Goal: Task Accomplishment & Management: Manage account settings

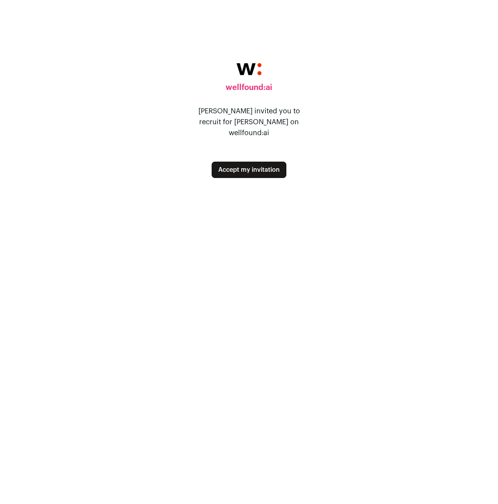
click at [255, 165] on button "Accept my invitation" at bounding box center [249, 170] width 75 height 16
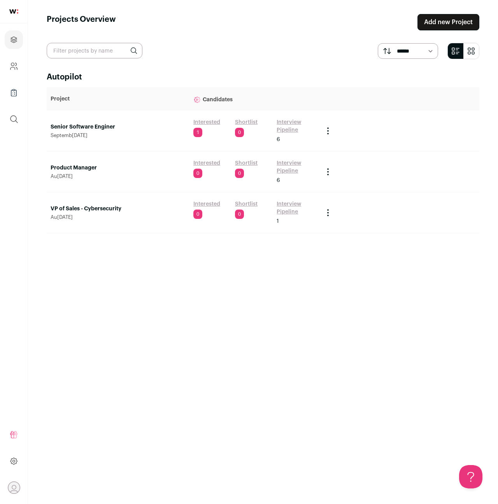
click at [199, 119] on link "Interested" at bounding box center [206, 122] width 27 height 8
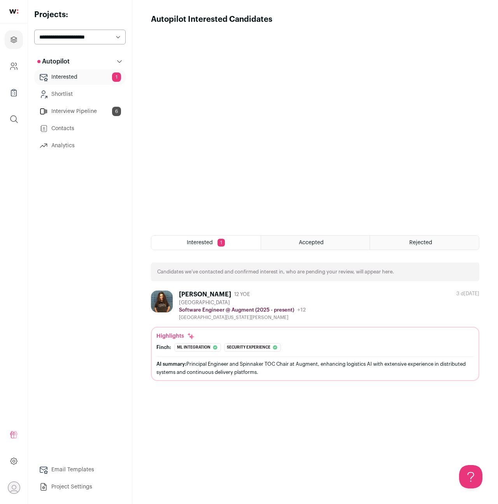
click at [315, 241] on span "Accepted" at bounding box center [311, 242] width 25 height 5
click at [13, 42] on icon "Projects" at bounding box center [14, 40] width 6 height 6
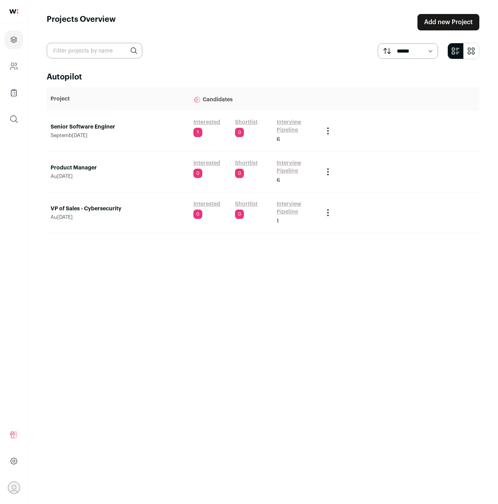
click at [88, 126] on link "Senior Software Enginer" at bounding box center [118, 127] width 135 height 8
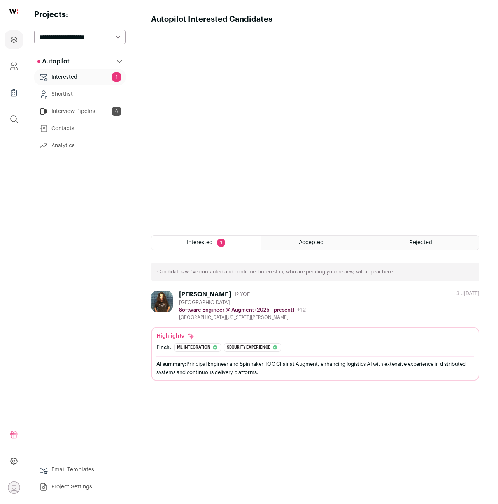
click at [163, 301] on img at bounding box center [162, 301] width 22 height 22
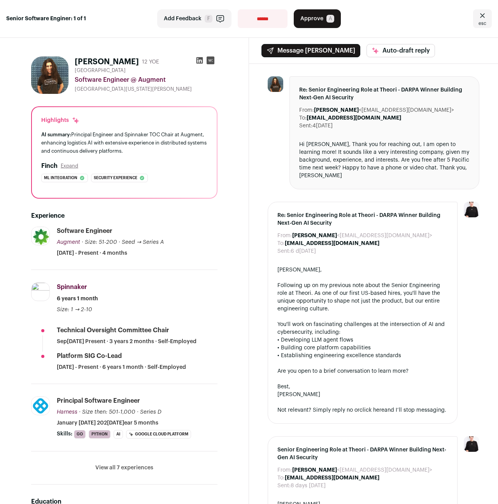
click at [50, 73] on img at bounding box center [49, 74] width 37 height 37
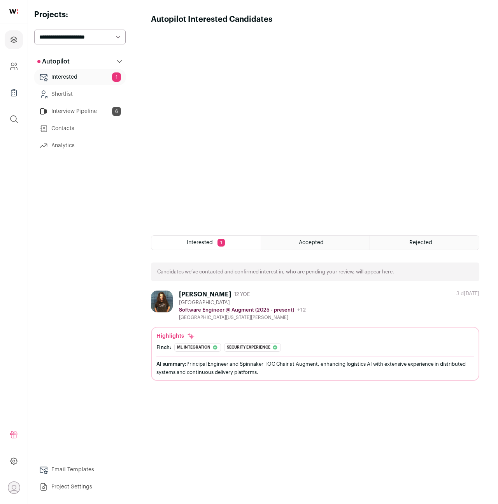
click at [84, 111] on link "Interview Pipeline 6" at bounding box center [79, 112] width 91 height 16
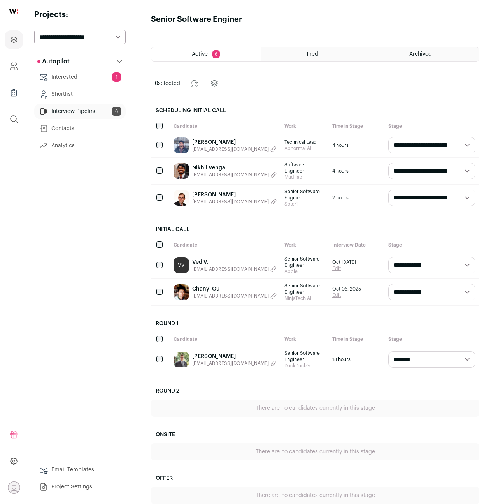
scroll to position [2, 0]
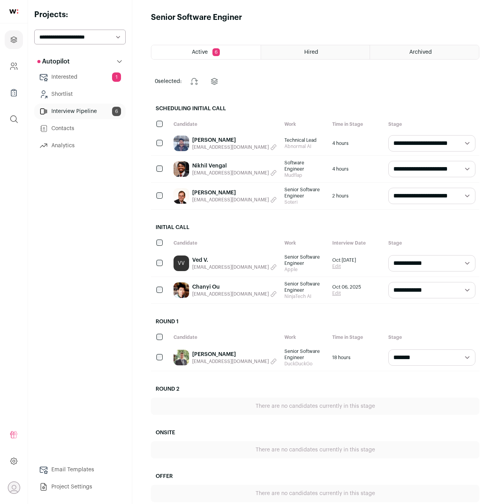
click at [434, 170] on select "**********" at bounding box center [431, 169] width 87 height 16
click at [321, 51] on div "Hired" at bounding box center [315, 52] width 109 height 14
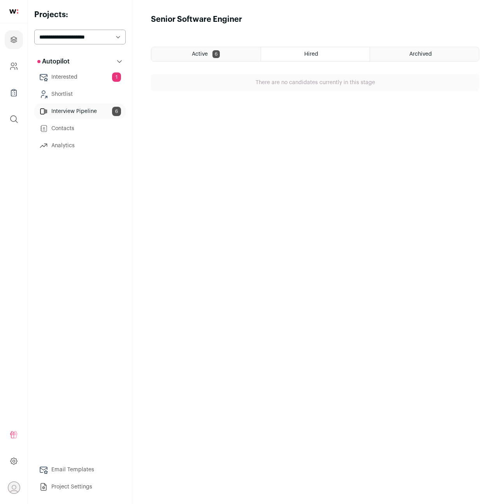
click at [406, 60] on div "Archived" at bounding box center [424, 54] width 109 height 14
click at [221, 56] on div "Active 6" at bounding box center [205, 54] width 109 height 14
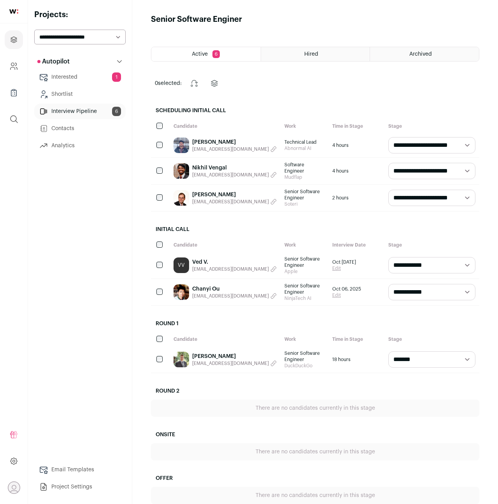
click at [82, 38] on select "**********" at bounding box center [79, 37] width 91 height 15
select select "*****"
click at [34, 30] on select "**********" at bounding box center [79, 37] width 91 height 15
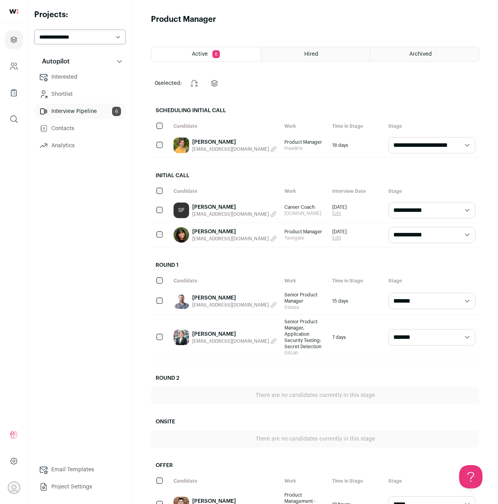
scroll to position [16, 0]
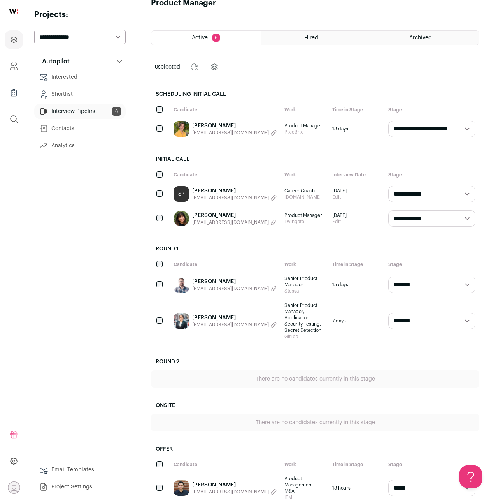
click at [206, 481] on link "Drew Roy" at bounding box center [234, 485] width 84 height 8
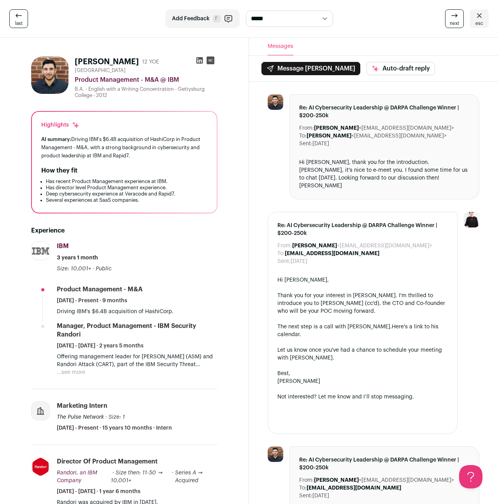
click at [51, 79] on img at bounding box center [49, 74] width 37 height 37
click at [19, 15] on icon at bounding box center [19, 16] width 6 height 4
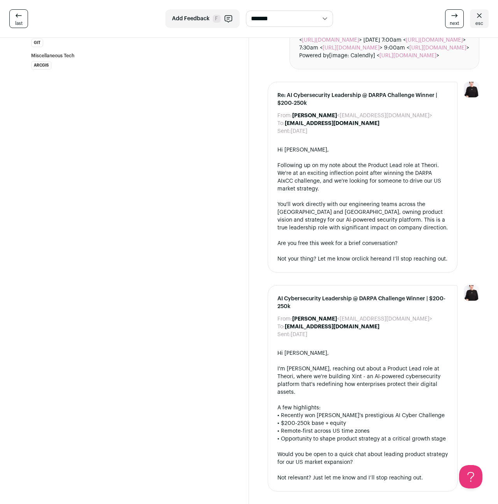
scroll to position [803, 0]
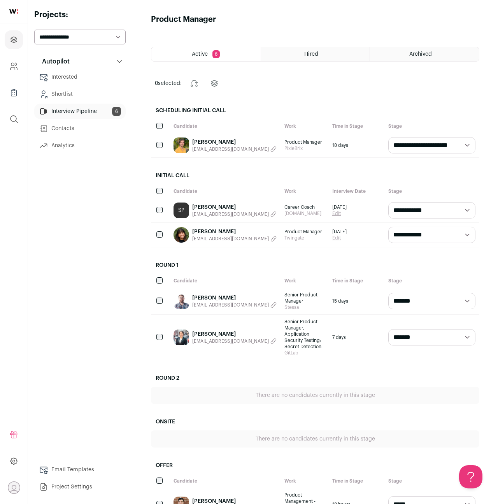
scroll to position [16, 0]
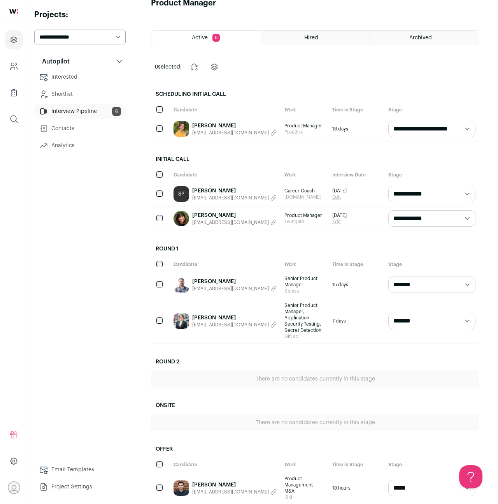
click at [103, 36] on select "**********" at bounding box center [79, 37] width 91 height 15
select select "*****"
click at [34, 30] on select "**********" at bounding box center [79, 37] width 91 height 15
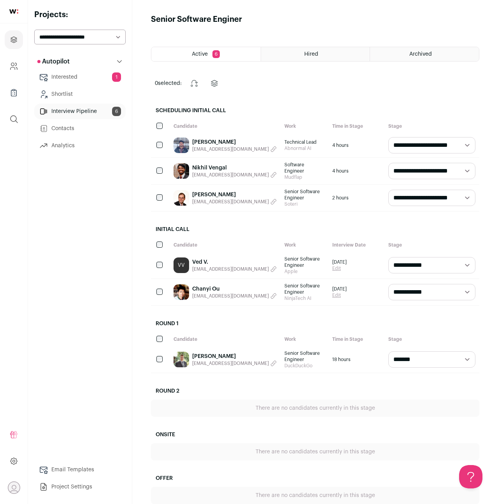
click at [208, 199] on span "scottmmjackson@gmail.com" at bounding box center [230, 202] width 77 height 6
click at [208, 199] on button "Copied email!" at bounding box center [214, 202] width 44 height 6
click at [216, 191] on link "Scott Jackson" at bounding box center [214, 195] width 44 height 8
click at [321, 144] on span "Technical Lead" at bounding box center [305, 142] width 40 height 6
click at [218, 141] on link "Aditya Rohilla" at bounding box center [234, 142] width 84 height 8
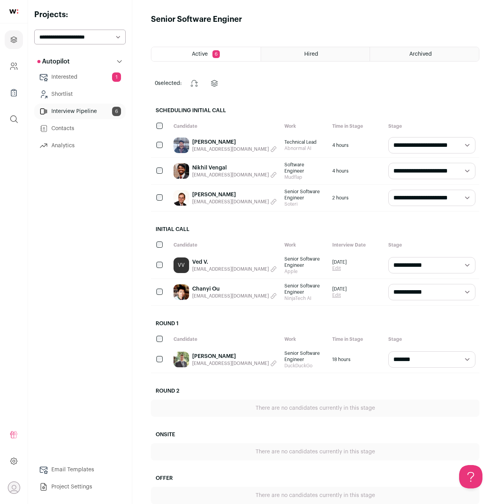
click at [202, 166] on link "Nikhil Vengal" at bounding box center [234, 168] width 84 height 8
click at [216, 142] on link "Aditya Rohilla" at bounding box center [234, 142] width 84 height 8
click at [212, 352] on link "Louis Kruger" at bounding box center [234, 356] width 84 height 8
click at [87, 30] on select "**********" at bounding box center [79, 37] width 91 height 15
select select "*****"
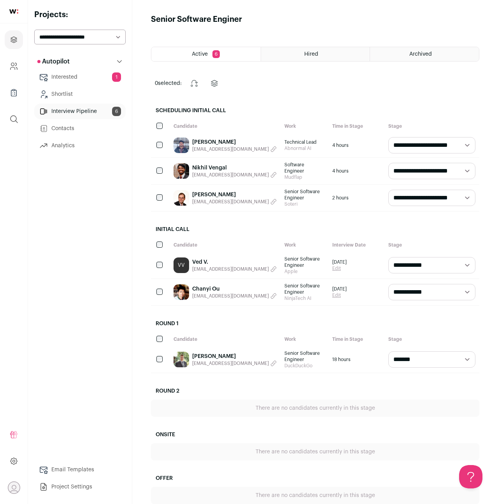
click at [34, 30] on select "**********" at bounding box center [79, 37] width 91 height 15
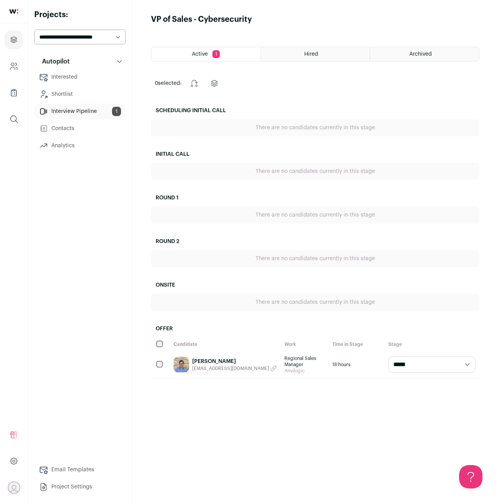
click at [207, 358] on link "[PERSON_NAME]" at bounding box center [234, 361] width 84 height 8
click at [204, 52] on span "Active" at bounding box center [200, 53] width 16 height 5
click at [319, 56] on div "Hired" at bounding box center [315, 54] width 109 height 14
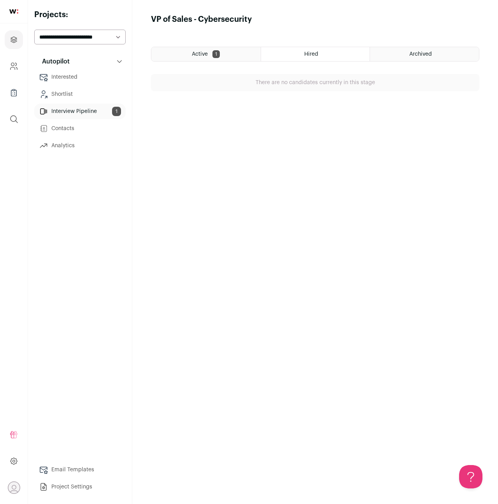
click at [414, 54] on span "Archived" at bounding box center [420, 53] width 23 height 5
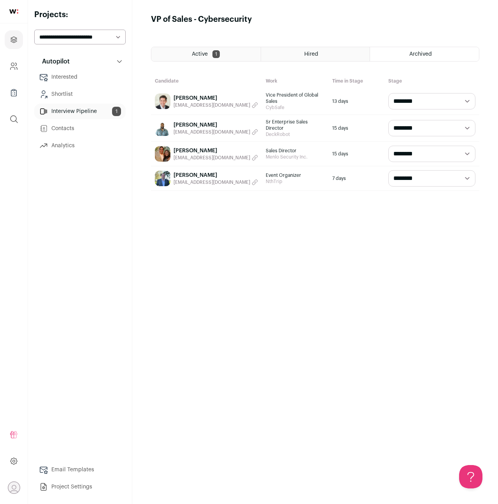
click at [198, 171] on link "John Gasquet" at bounding box center [216, 175] width 84 height 8
click at [179, 147] on link "John Perales" at bounding box center [216, 151] width 84 height 8
click at [183, 121] on link "Don Smith" at bounding box center [216, 125] width 84 height 8
click at [205, 97] on link "Edward Rodriguez" at bounding box center [216, 98] width 84 height 8
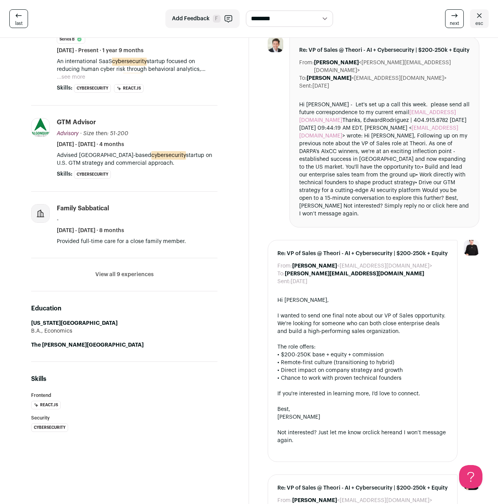
scroll to position [285, 0]
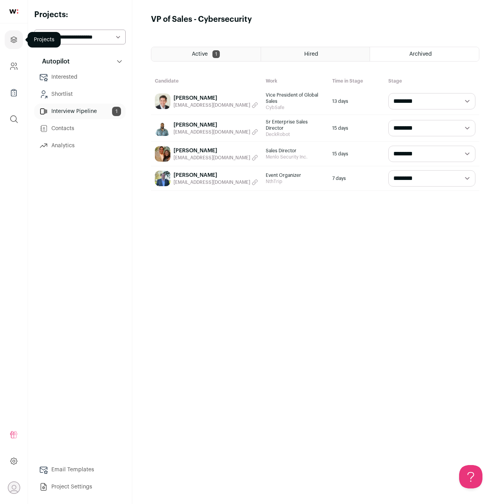
click at [13, 38] on icon "Projects" at bounding box center [13, 39] width 9 height 9
click at [65, 114] on link "Interview Pipeline 1" at bounding box center [79, 112] width 91 height 16
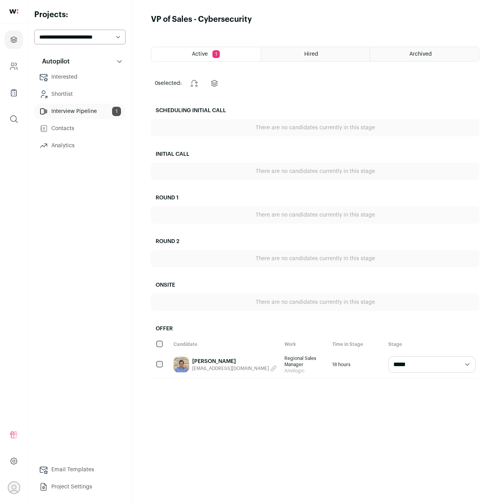
click at [65, 91] on link "Shortlist" at bounding box center [79, 94] width 91 height 16
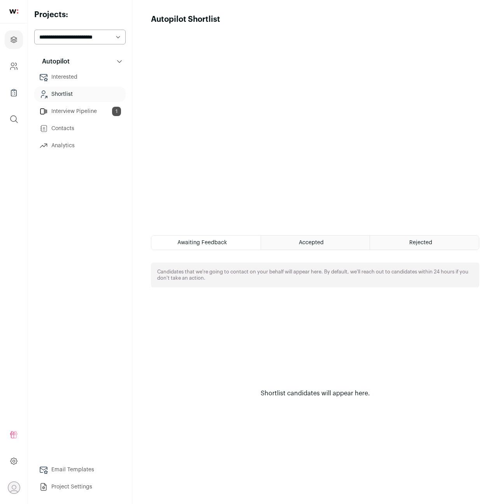
click at [60, 130] on link "Contacts" at bounding box center [79, 129] width 91 height 16
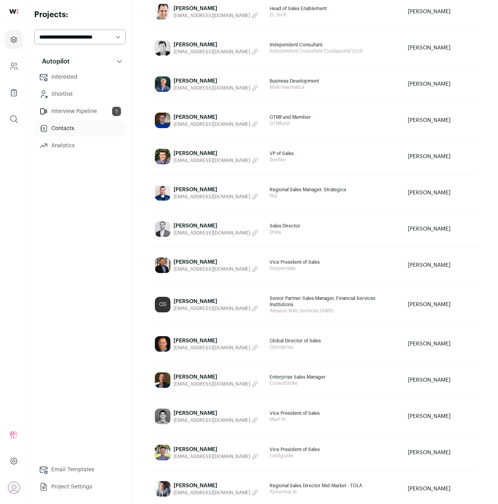
scroll to position [551, 0]
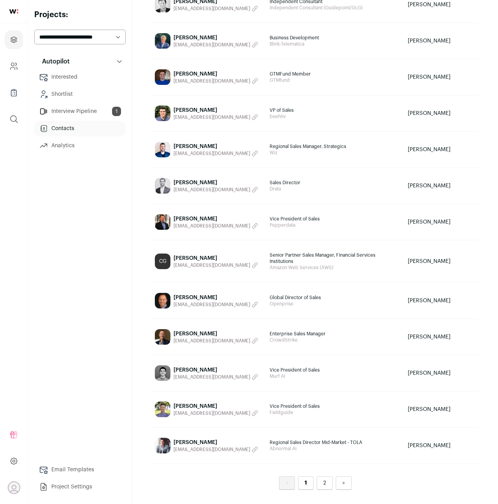
click at [325, 484] on link "2" at bounding box center [325, 483] width 16 height 14
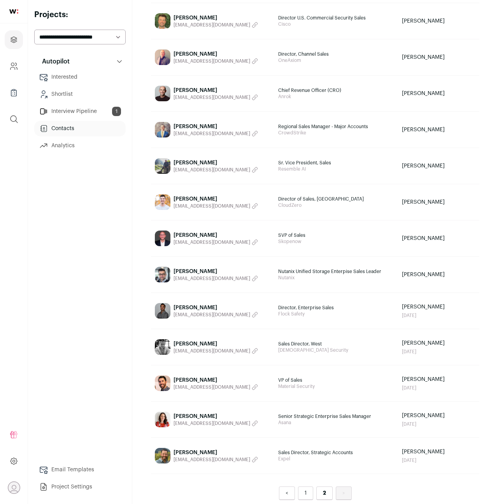
scroll to position [436, 0]
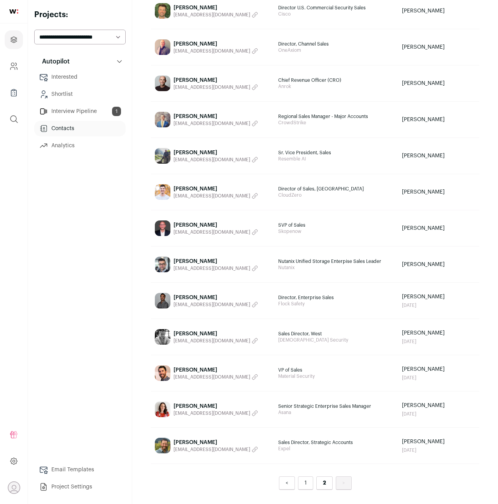
click at [308, 484] on link "1" at bounding box center [305, 483] width 15 height 14
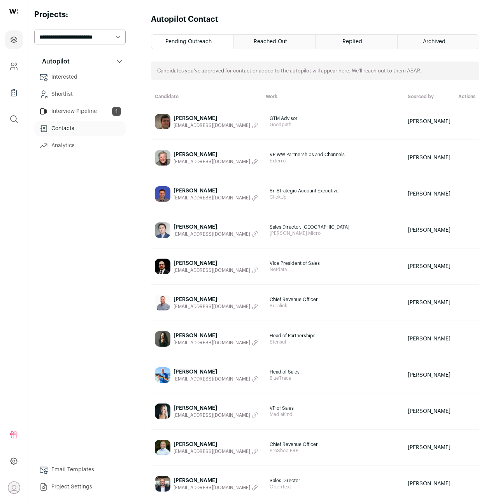
click at [271, 40] on span "Reached Out" at bounding box center [270, 41] width 33 height 5
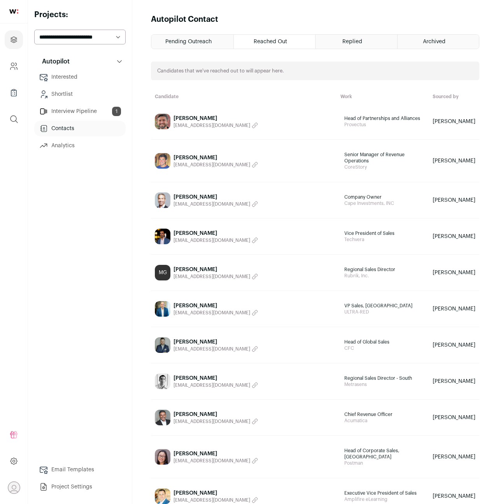
click at [346, 45] on div "Replied" at bounding box center [357, 42] width 82 height 14
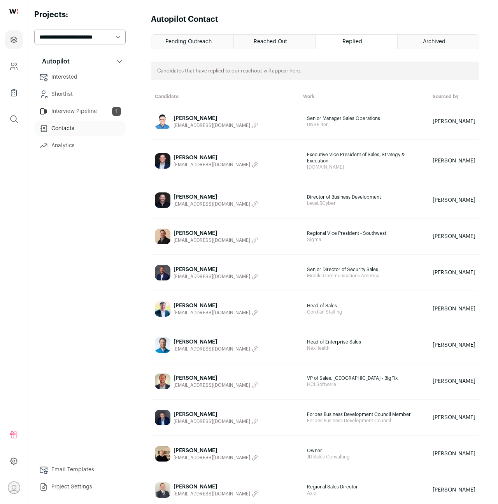
click at [416, 39] on div "Archived" at bounding box center [439, 42] width 82 height 14
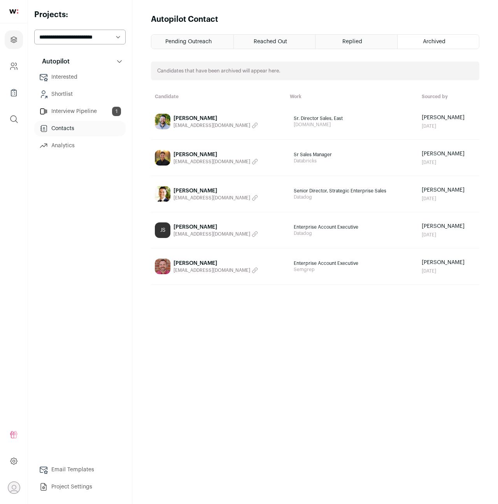
click at [361, 39] on span "Replied" at bounding box center [353, 41] width 20 height 5
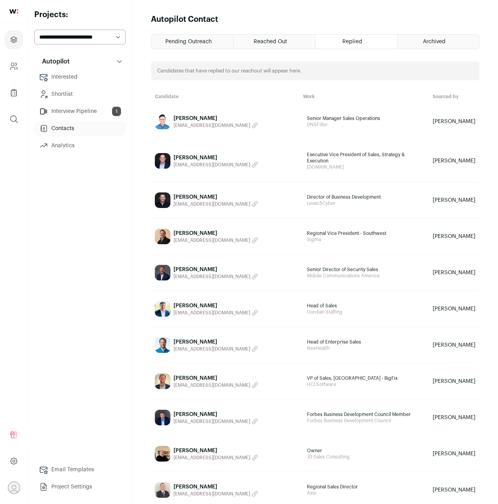
click at [59, 150] on link "Analytics" at bounding box center [79, 146] width 91 height 16
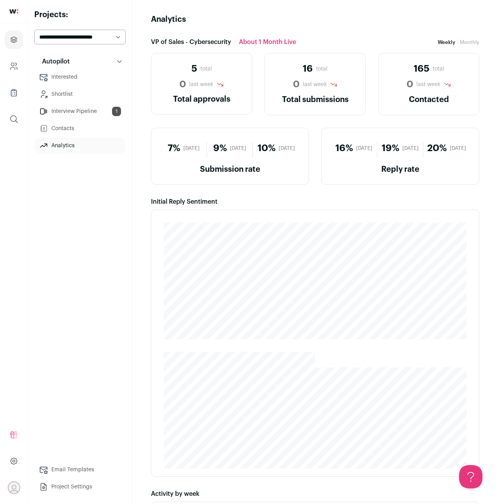
click at [66, 488] on link "Project Settings" at bounding box center [79, 487] width 91 height 16
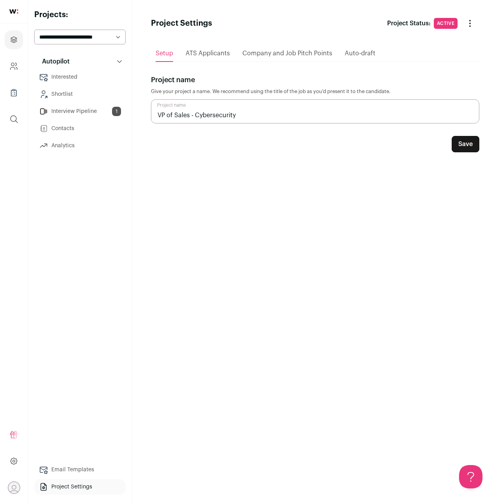
click at [211, 53] on span "ATS Applicants" at bounding box center [208, 53] width 44 height 6
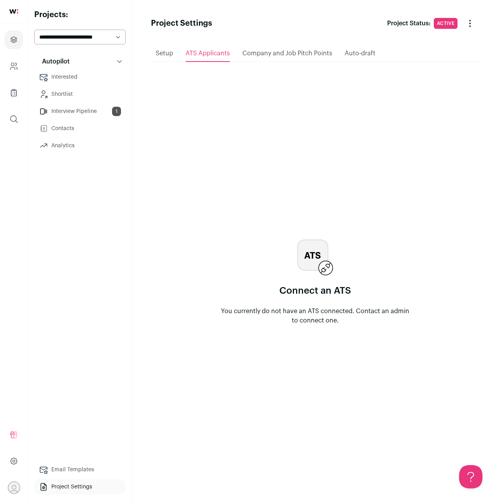
click at [315, 53] on span "Company and Job Pitch Points" at bounding box center [287, 53] width 90 height 6
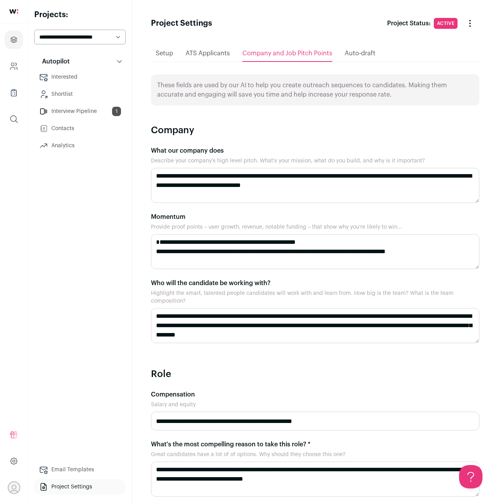
click at [355, 54] on span "Auto-draft" at bounding box center [360, 53] width 31 height 6
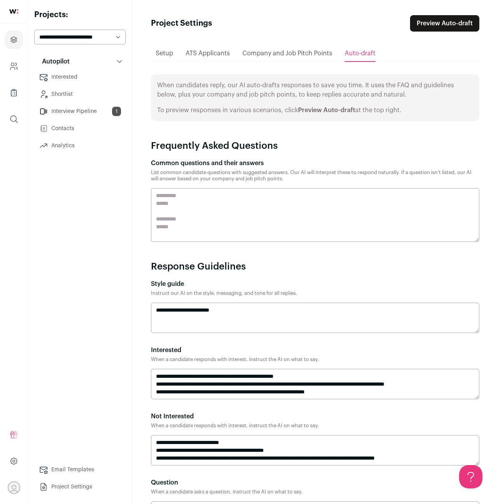
click at [161, 53] on span "Setup" at bounding box center [165, 53] width 18 height 6
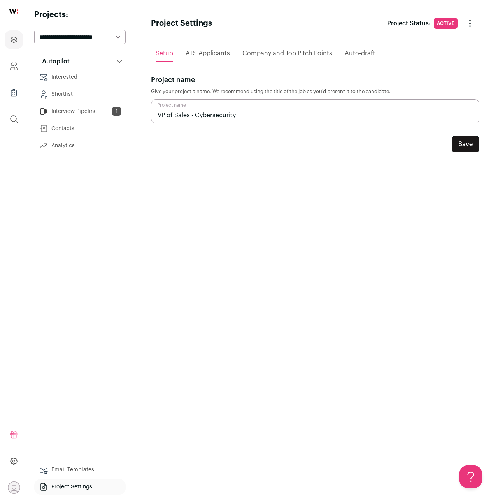
click at [348, 58] on div "Auto-draft" at bounding box center [360, 54] width 31 height 16
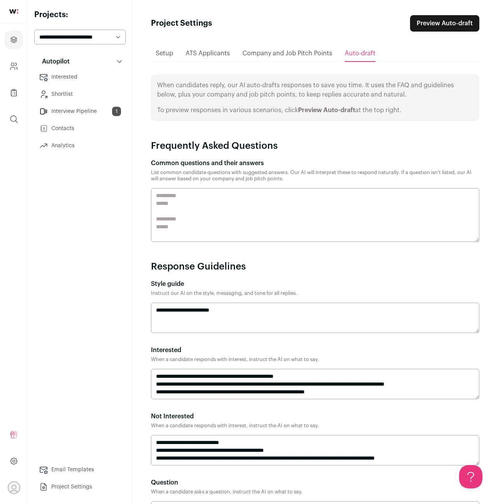
click at [77, 34] on select "**********" at bounding box center [79, 37] width 91 height 15
select select "*****"
click at [34, 30] on select "**********" at bounding box center [79, 37] width 91 height 15
click at [281, 58] on div "Company and Job Pitch Points" at bounding box center [287, 54] width 90 height 16
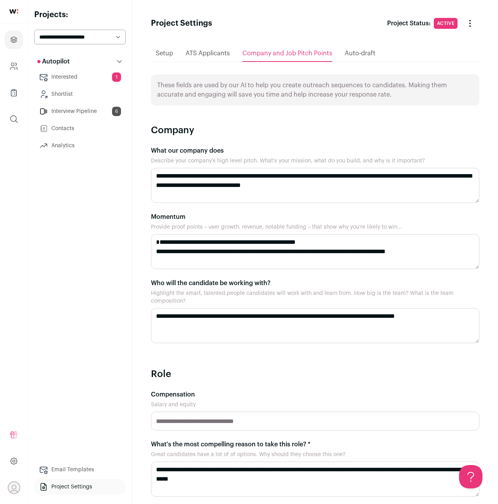
click at [205, 54] on span "ATS Applicants" at bounding box center [208, 53] width 44 height 6
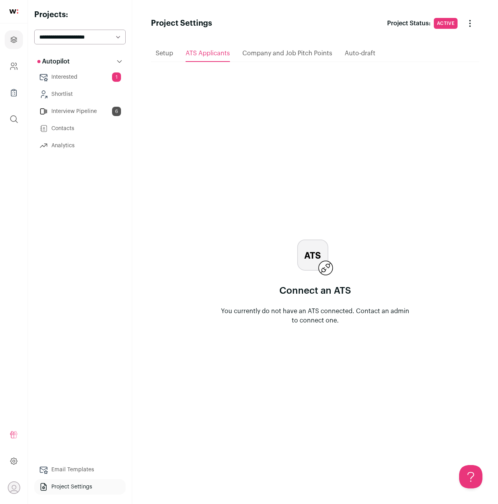
click at [160, 56] on span "Setup" at bounding box center [165, 53] width 18 height 6
